Goal: Task Accomplishment & Management: Manage account settings

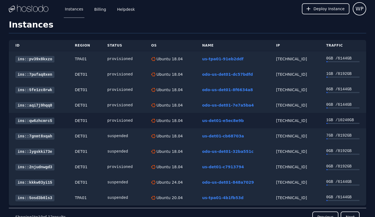
scroll to position [35, 0]
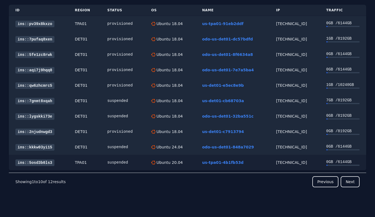
click at [278, 162] on div "[TECHNICAL_ID]" at bounding box center [294, 161] width 37 height 5
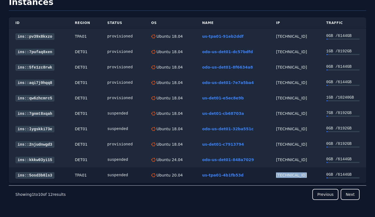
scroll to position [0, 0]
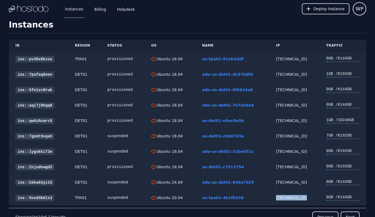
copy div "[TECHNICAL_ID]"
click at [287, 184] on div "[TECHNICAL_ID]" at bounding box center [294, 181] width 37 height 5
copy div "[TECHNICAL_ID]"
